Goal: Task Accomplishment & Management: Manage account settings

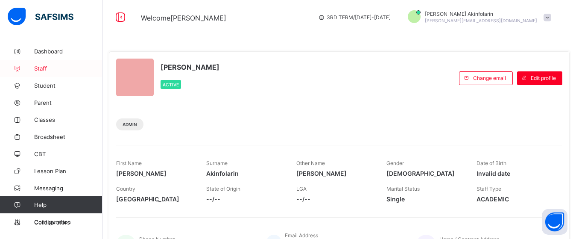
click at [38, 66] on span "Staff" at bounding box center [68, 68] width 68 height 7
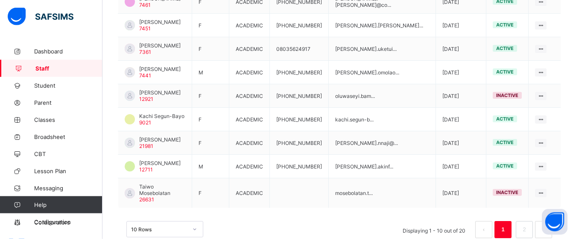
scroll to position [278, 0]
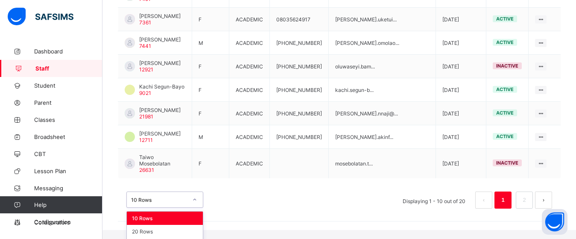
click at [197, 208] on div "option 10 Rows focused, 1 of 3. 3 results available. Use Up and Down to choose …" at bounding box center [164, 199] width 77 height 16
click at [150, 225] on div "20 Rows" at bounding box center [165, 231] width 76 height 13
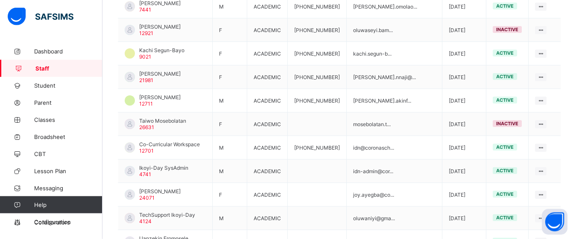
scroll to position [26, 0]
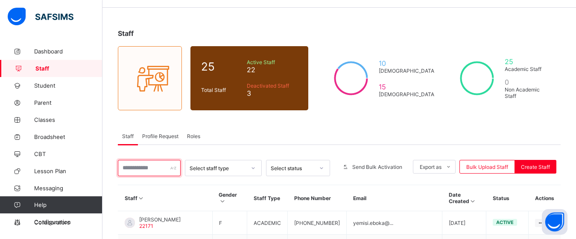
click at [158, 164] on input "text" at bounding box center [149, 168] width 63 height 16
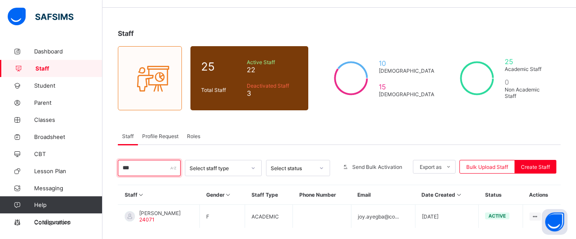
scroll to position [67, 0]
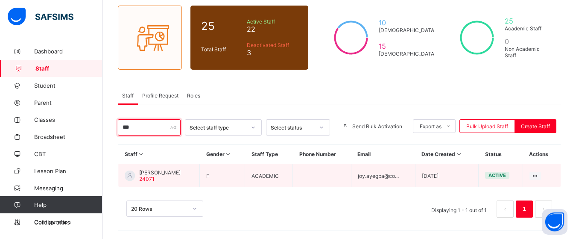
type input "***"
click at [155, 171] on span "[PERSON_NAME]" at bounding box center [159, 172] width 41 height 6
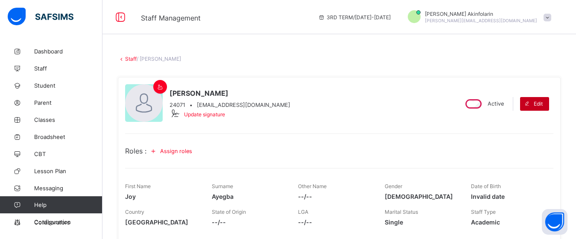
click at [544, 107] on div "Edit" at bounding box center [534, 104] width 29 height 14
select select "**"
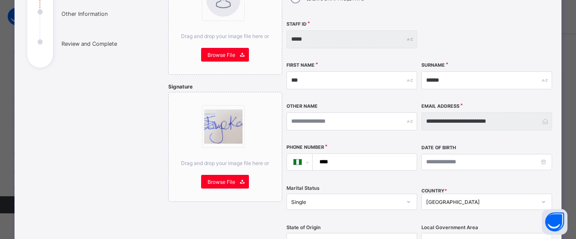
scroll to position [156, 0]
